Goal: Task Accomplishment & Management: Manage account settings

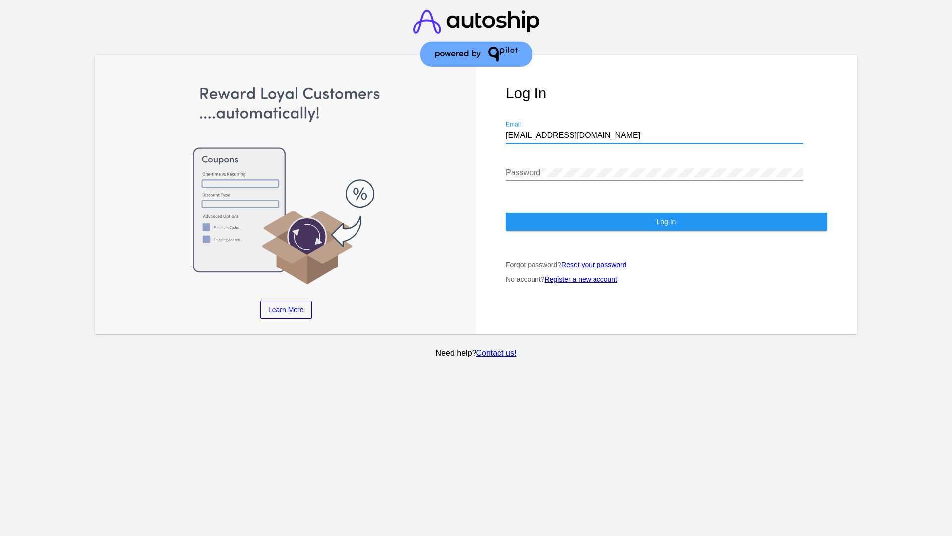
type input "[EMAIL_ADDRESS][DOMAIN_NAME]"
click at [666, 222] on span "Log In" at bounding box center [666, 222] width 19 height 8
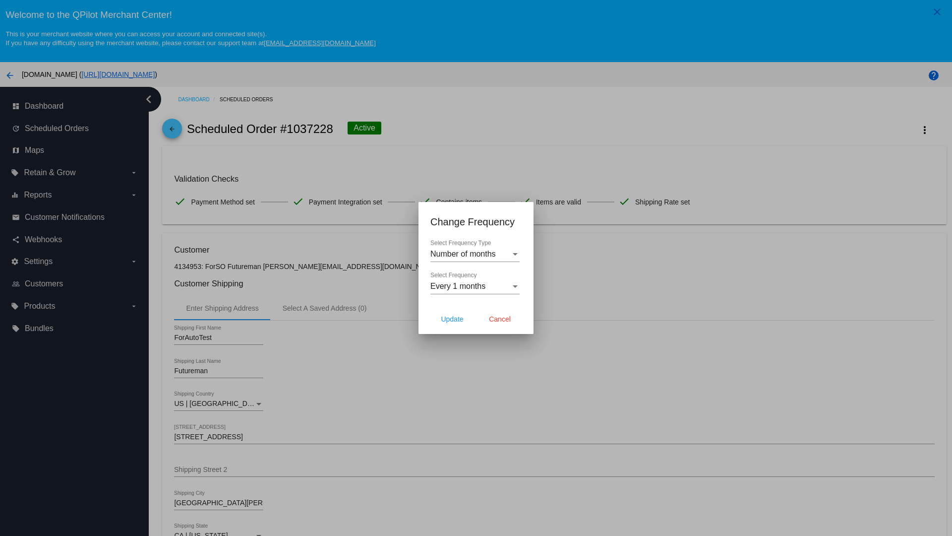
scroll to position [289, 0]
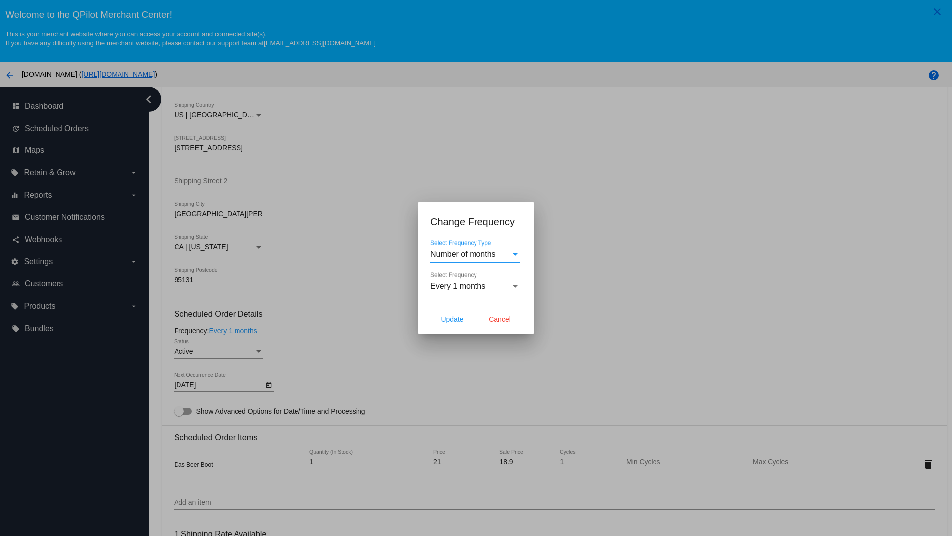
click at [475, 286] on span "Every 1 months" at bounding box center [458, 286] width 55 height 8
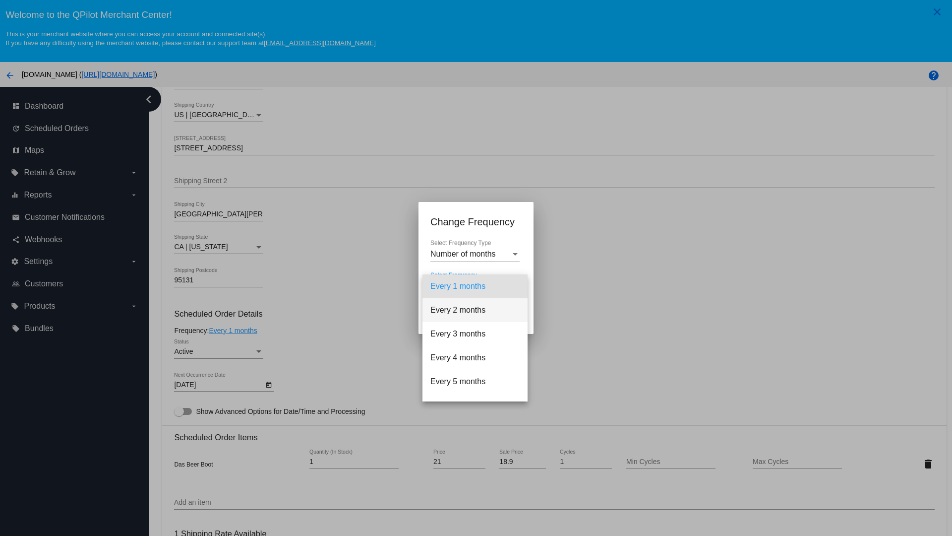
click at [475, 310] on span "Every 2 months" at bounding box center [475, 310] width 89 height 24
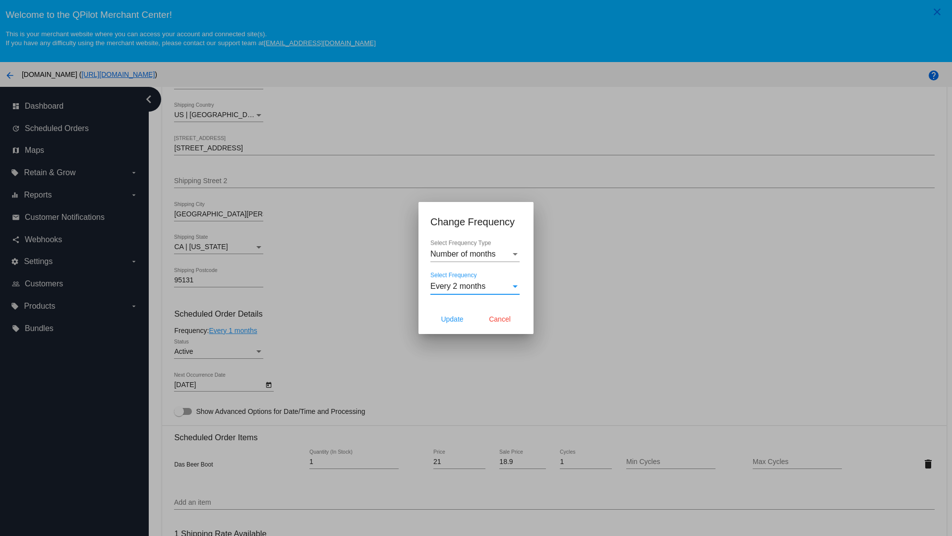
click at [500, 319] on span "Cancel" at bounding box center [500, 319] width 22 height 8
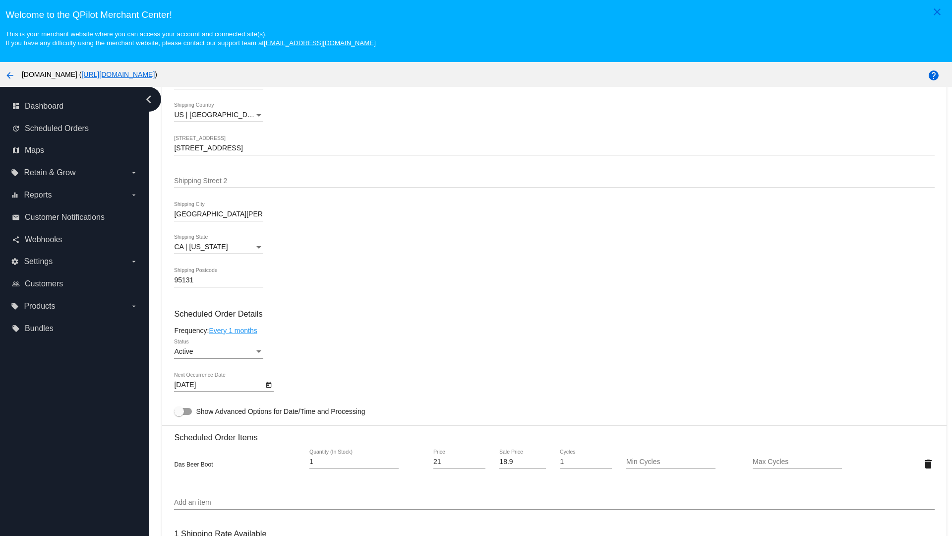
click at [235, 330] on link "Every 1 months" at bounding box center [233, 330] width 48 height 8
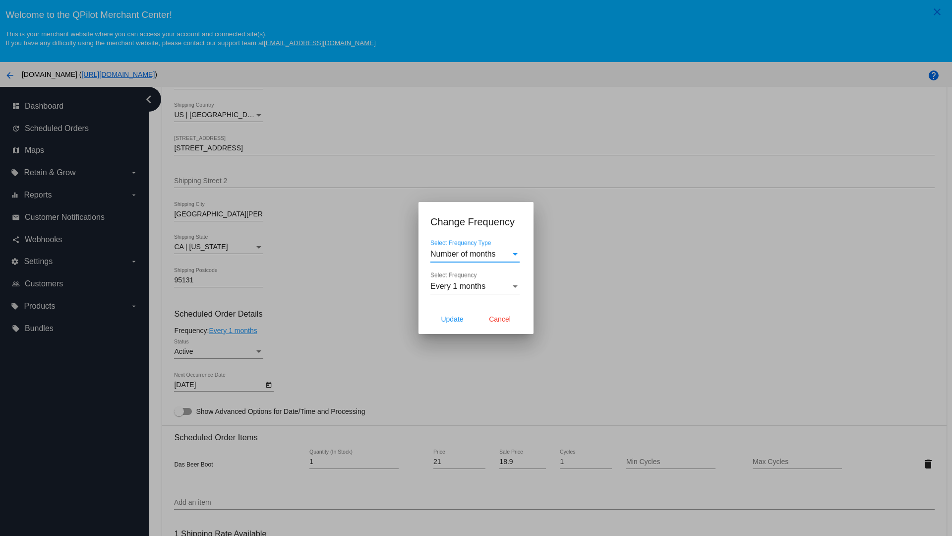
click at [475, 286] on span "Every 1 months" at bounding box center [458, 286] width 55 height 8
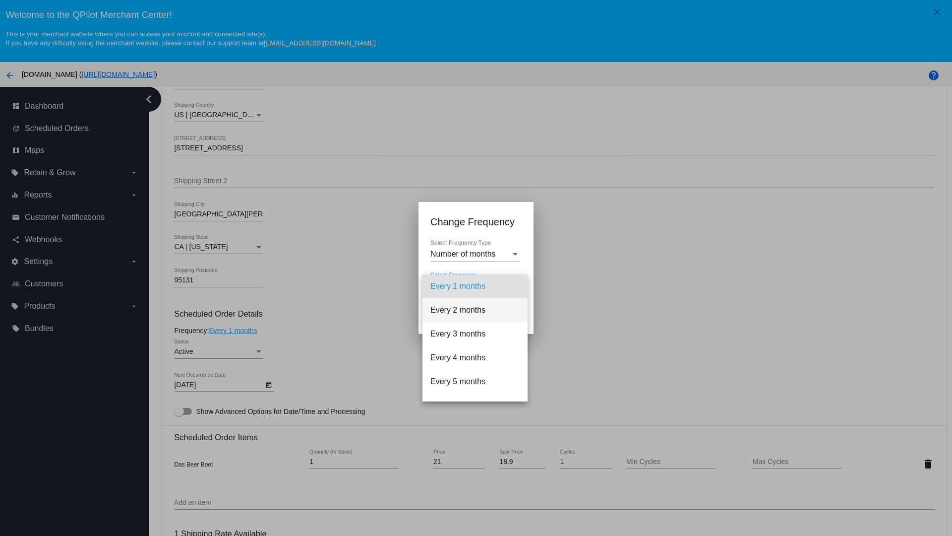
click at [475, 310] on span "Every 2 months" at bounding box center [475, 310] width 89 height 24
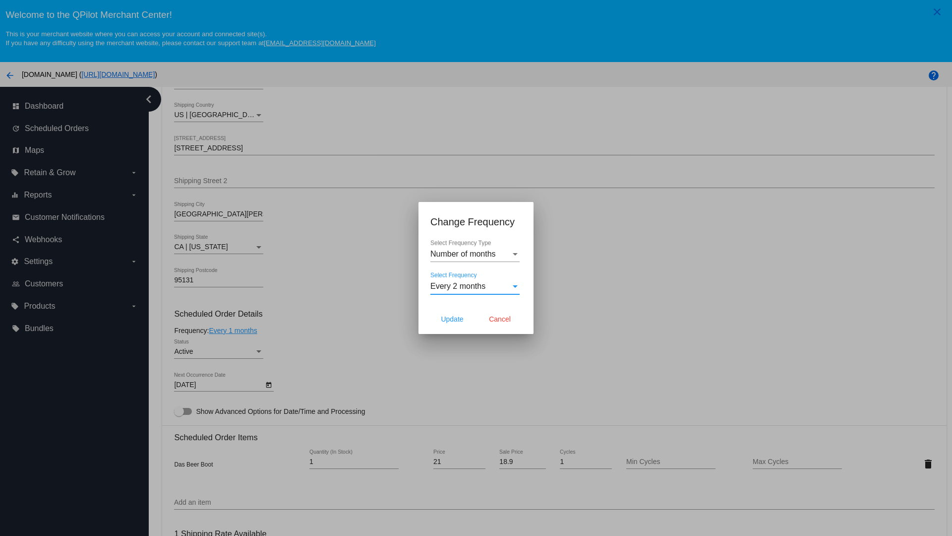
click at [452, 319] on span "Update" at bounding box center [452, 319] width 22 height 8
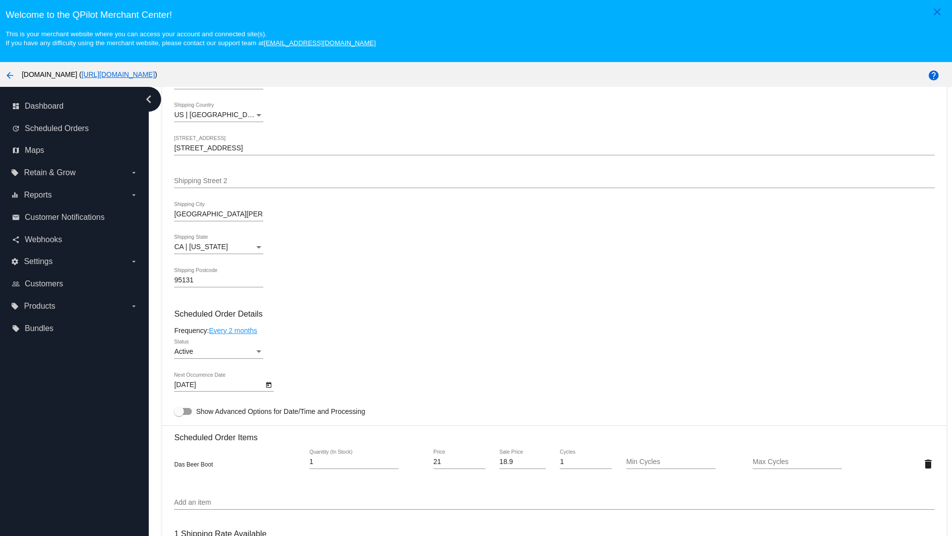
type input "12/1/2025"
click at [235, 330] on link "Every 2 months" at bounding box center [233, 330] width 48 height 8
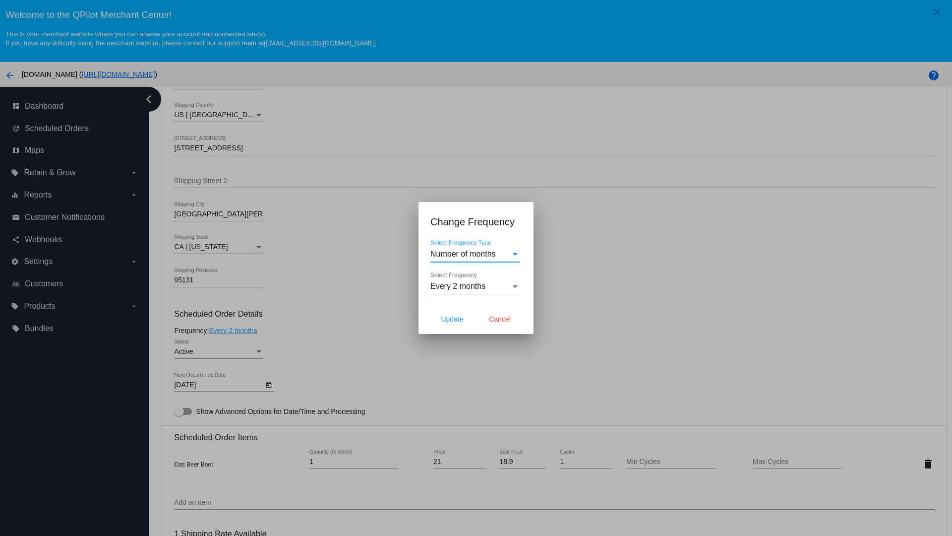
click at [475, 286] on span "Every 2 months" at bounding box center [458, 286] width 55 height 8
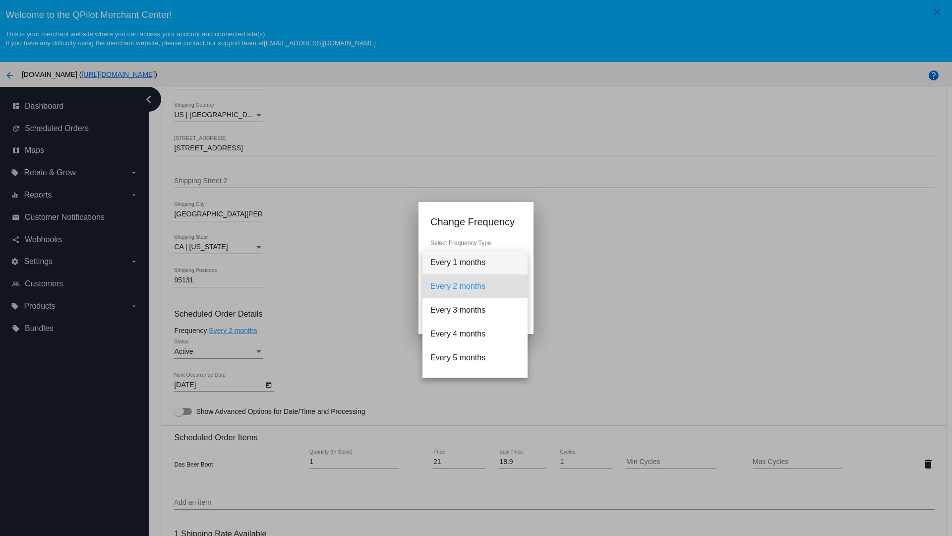
click at [475, 262] on span "Every 1 months" at bounding box center [475, 263] width 89 height 24
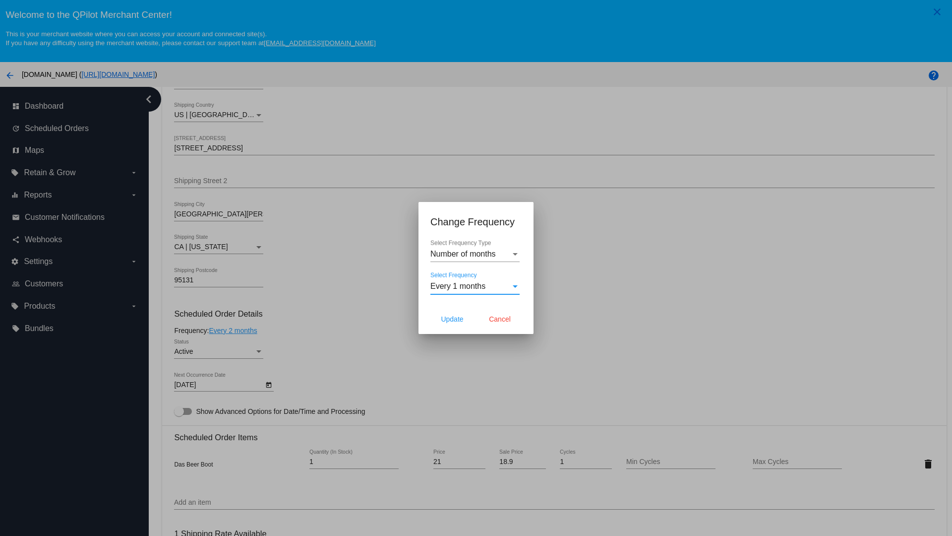
click at [298, 298] on div at bounding box center [476, 268] width 952 height 536
